Goal: Task Accomplishment & Management: Manage account settings

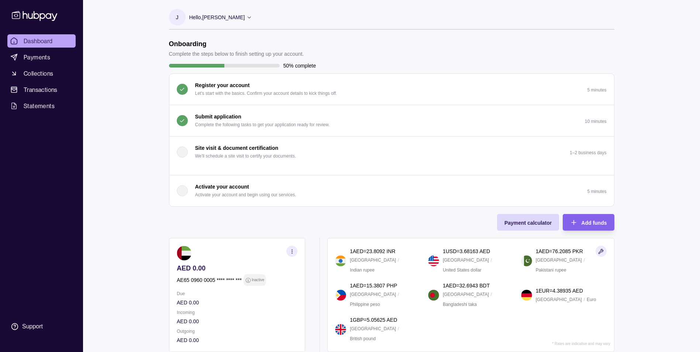
click at [225, 113] on p "Submit application" at bounding box center [218, 117] width 46 height 8
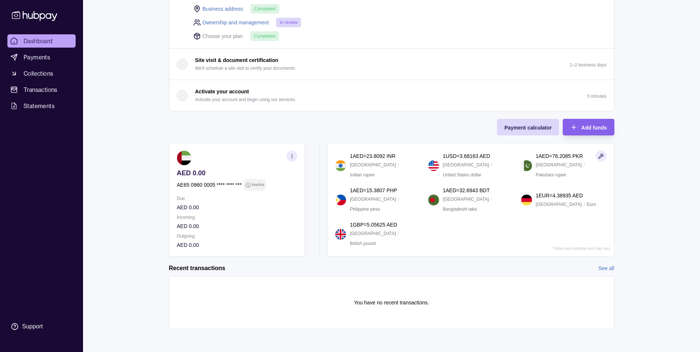
scroll to position [147, 0]
click at [35, 55] on span "Payments" at bounding box center [37, 57] width 27 height 9
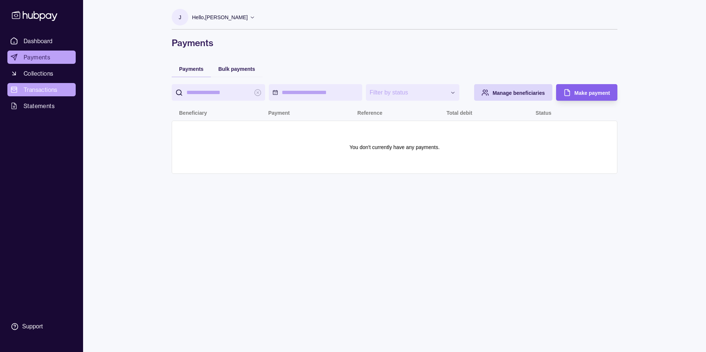
click at [49, 89] on span "Transactions" at bounding box center [41, 89] width 34 height 9
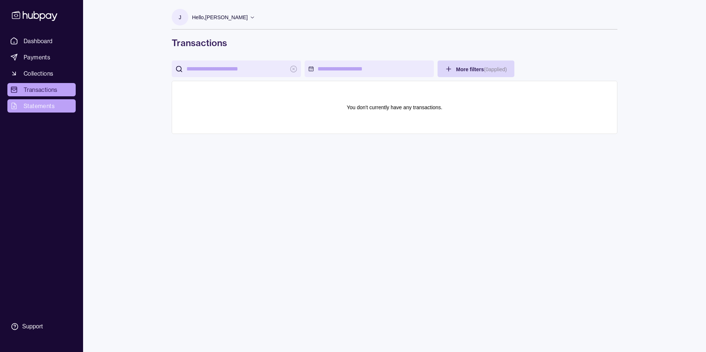
click at [49, 107] on span "Statements" at bounding box center [39, 106] width 31 height 9
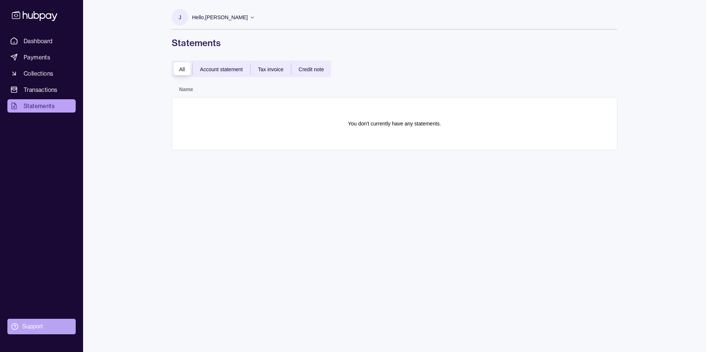
click at [43, 326] on section "Support" at bounding box center [41, 327] width 68 height 16
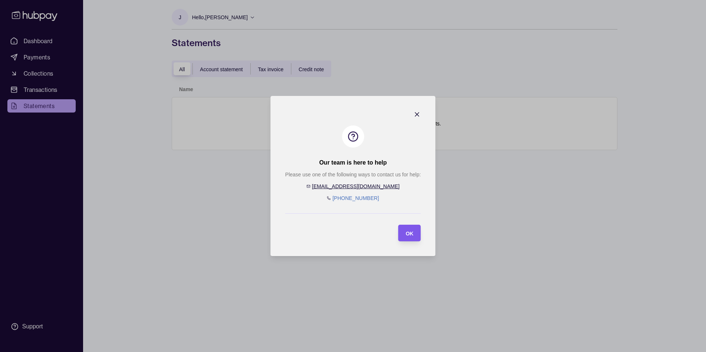
click at [412, 234] on span "OK" at bounding box center [410, 234] width 8 height 6
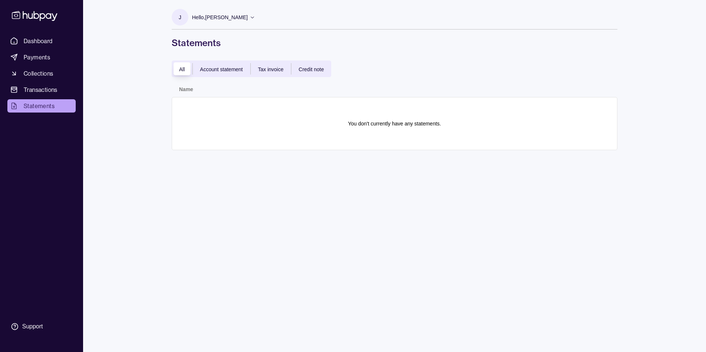
click at [248, 17] on p "Hello, [PERSON_NAME]" at bounding box center [220, 17] width 56 height 8
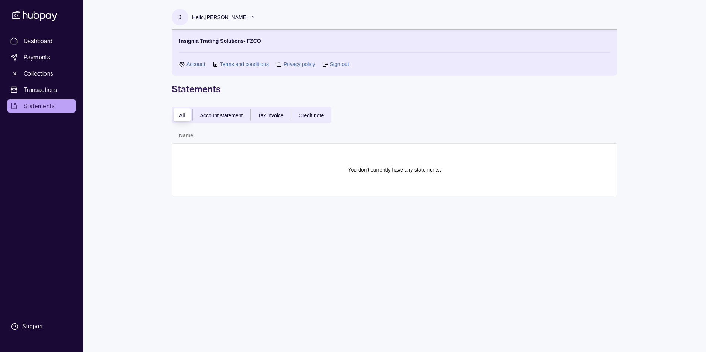
click at [338, 64] on link "Sign out" at bounding box center [339, 64] width 19 height 8
